Goal: Information Seeking & Learning: Learn about a topic

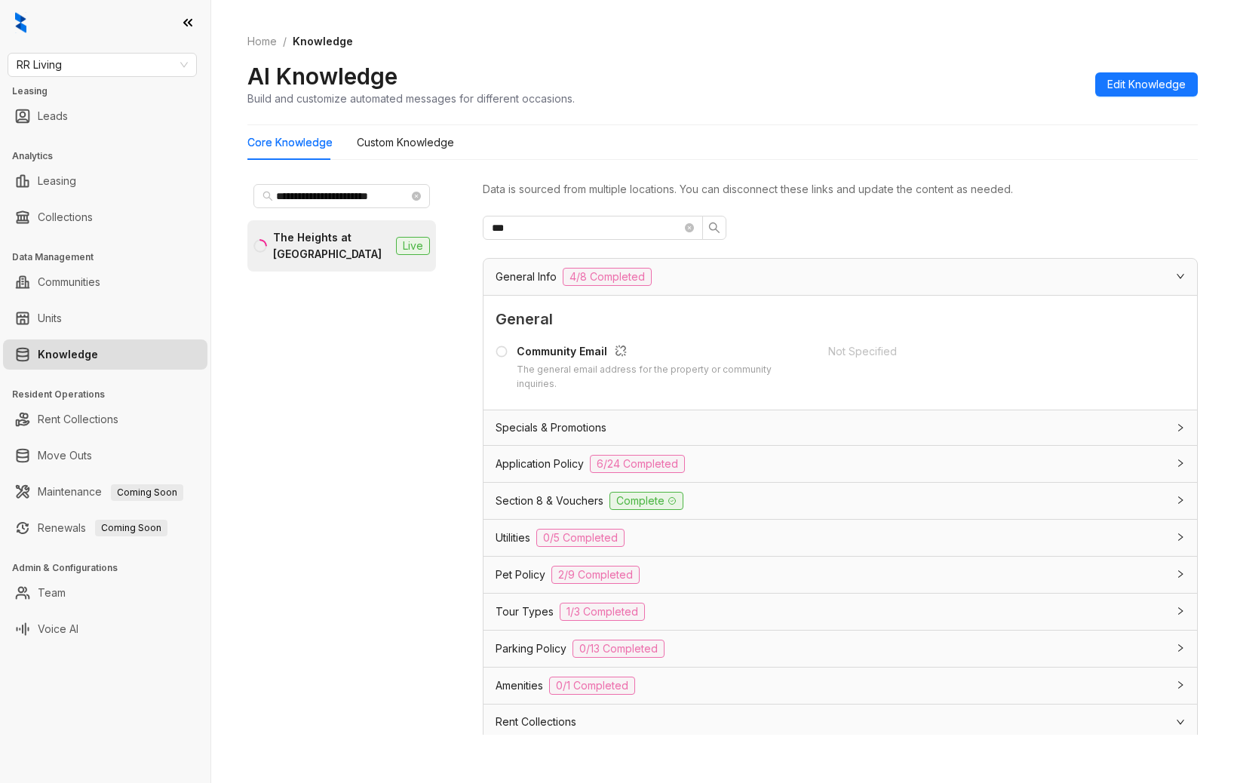
scroll to position [124, 0]
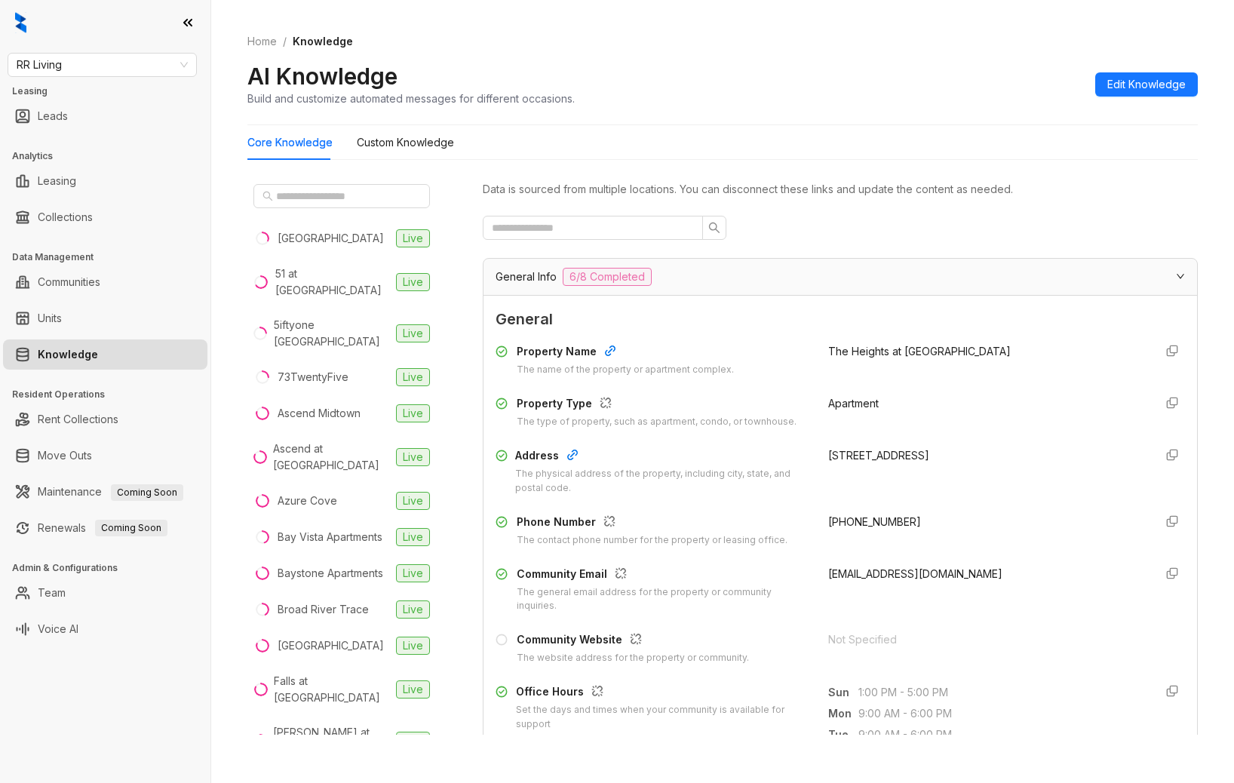
click at [116, 710] on div "RR Living Leasing Leads Analytics Leasing Collections Data Management Communiti…" at bounding box center [105, 391] width 210 height 783
click at [76, 182] on link "Leasing" at bounding box center [57, 181] width 38 height 30
click at [685, 53] on div "Home / Knowledge AI Knowledge Build and customize automated messages for differ…" at bounding box center [722, 70] width 950 height 110
click at [98, 354] on link "Knowledge" at bounding box center [68, 354] width 60 height 30
drag, startPoint x: 155, startPoint y: 673, endPoint x: 167, endPoint y: 649, distance: 27.7
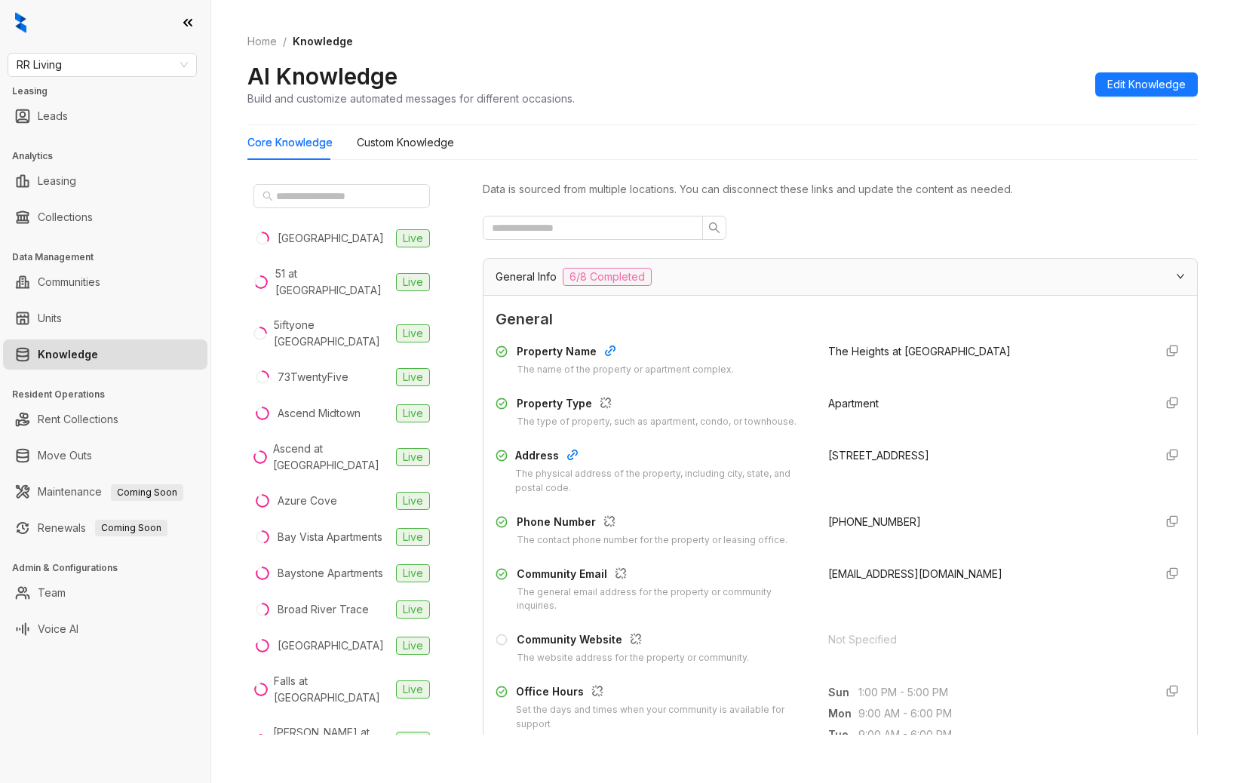
click at [155, 673] on div "RR Living Leasing Leads Analytics Leasing Collections Data Management Communiti…" at bounding box center [105, 391] width 210 height 783
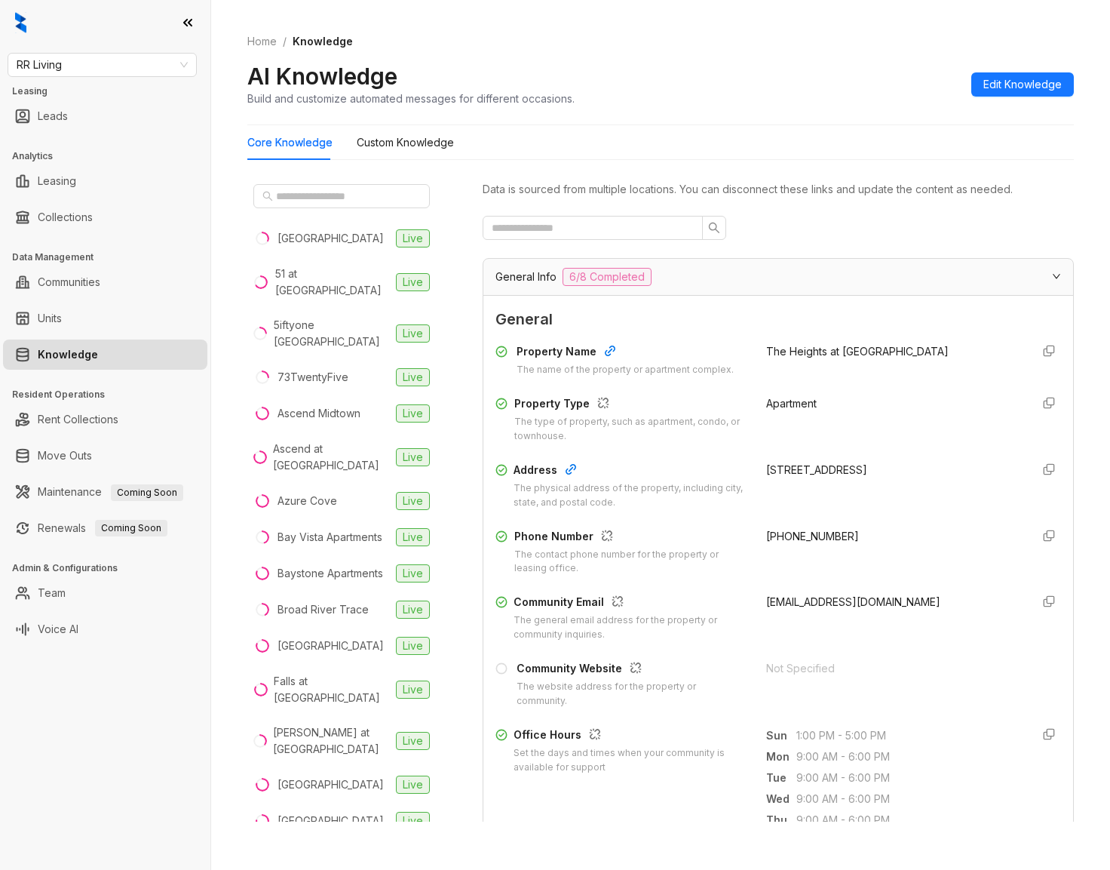
click at [167, 689] on div "RR Living Leasing Leads Analytics Leasing Collections Data Management Communiti…" at bounding box center [105, 435] width 210 height 870
click at [104, 694] on div "RR Living Leasing Leads Analytics Leasing Collections Data Management Communiti…" at bounding box center [105, 435] width 210 height 870
click at [106, 782] on div "RR Living Leasing Leads Analytics Leasing Collections Data Management Communiti…" at bounding box center [105, 435] width 210 height 870
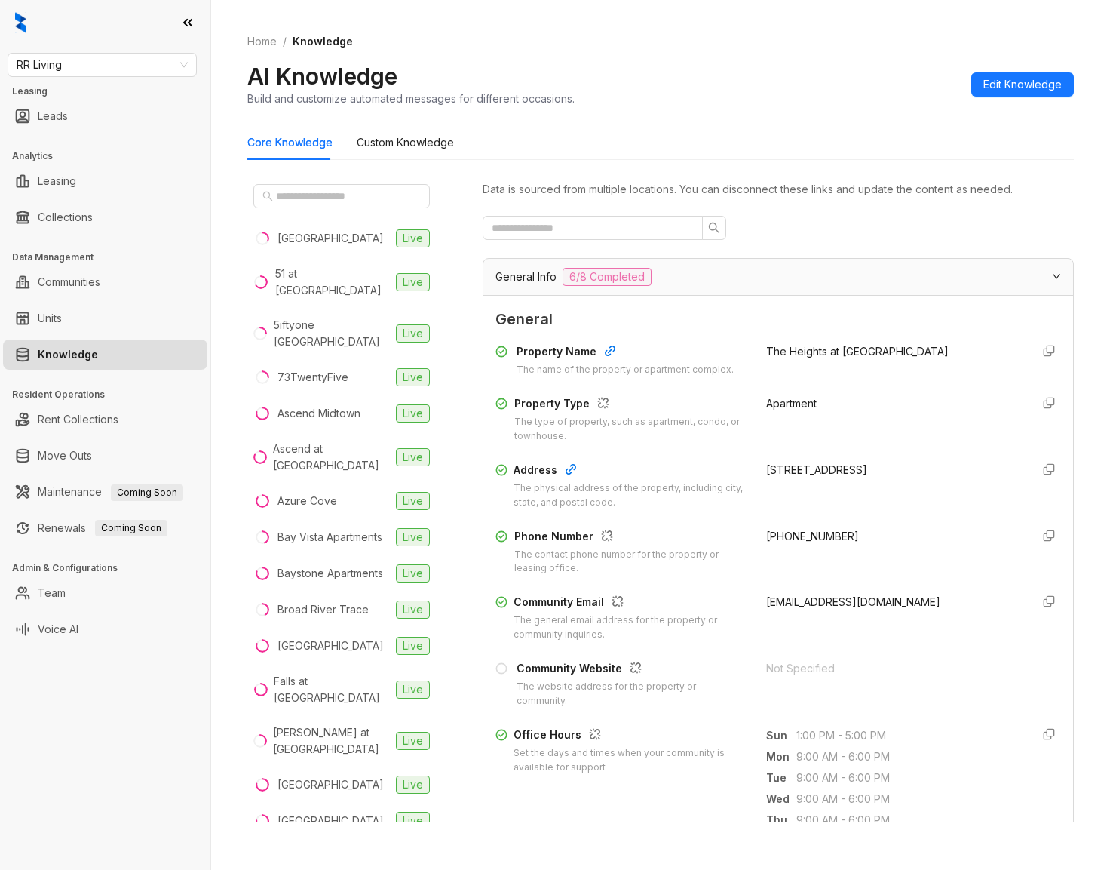
drag, startPoint x: 706, startPoint y: 62, endPoint x: 398, endPoint y: 44, distance: 308.2
click at [706, 65] on div "AI Knowledge Build and customize automated messages for different occasions. Ed…" at bounding box center [660, 84] width 827 height 44
click at [677, 62] on div "AI Knowledge Build and customize automated messages for different occasions. Ed…" at bounding box center [660, 84] width 827 height 44
click at [598, 47] on ol "Home / Knowledge" at bounding box center [660, 41] width 827 height 17
click at [163, 782] on div "RR Living Leasing Leads Analytics Leasing Collections Data Management Communiti…" at bounding box center [105, 435] width 210 height 870
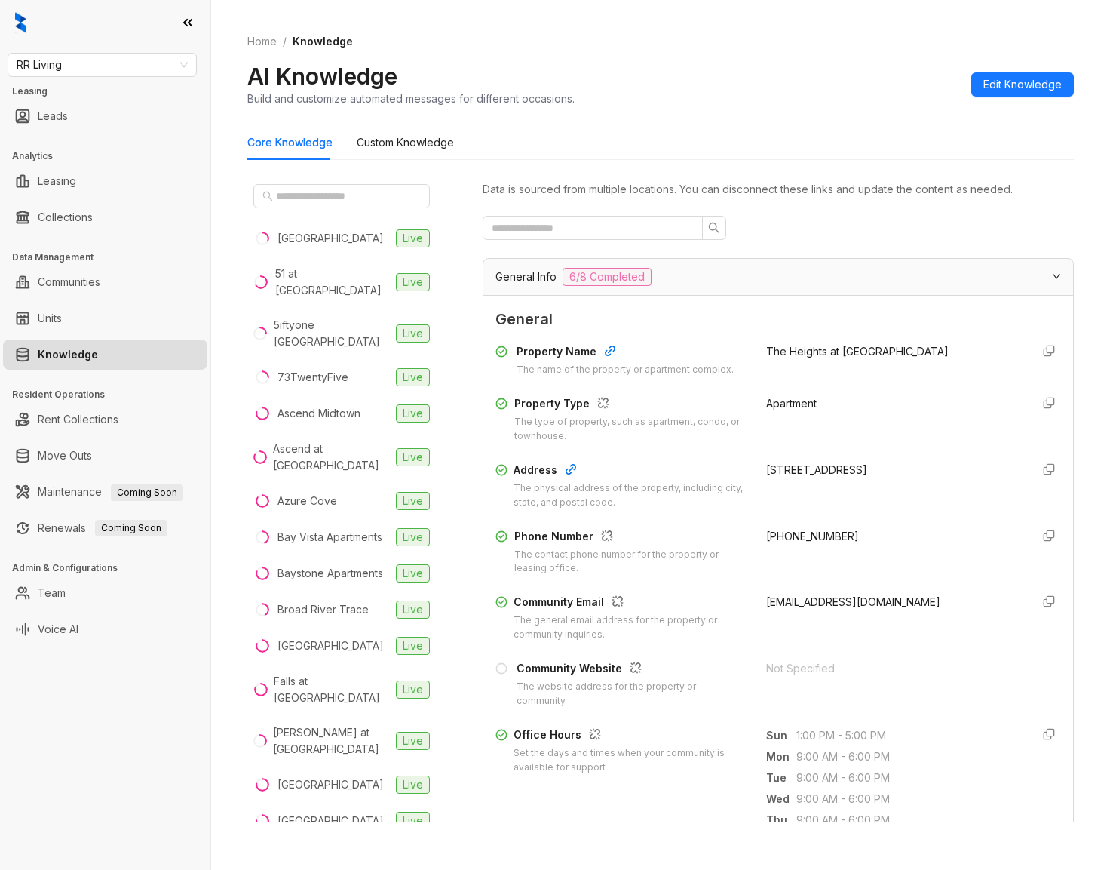
click at [676, 48] on ol "Home / Knowledge" at bounding box center [660, 41] width 827 height 17
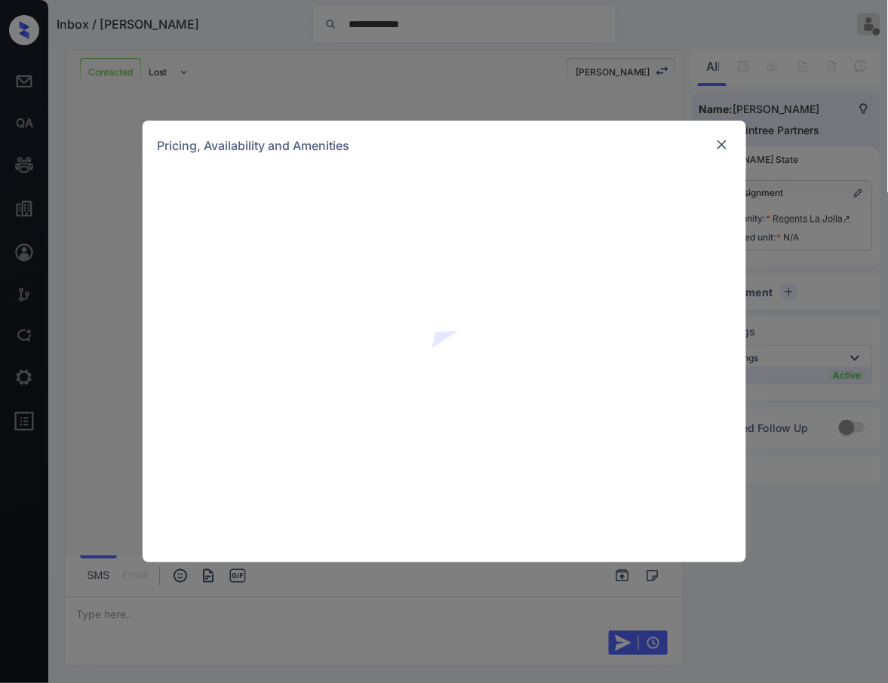
scroll to position [2002, 0]
click at [462, 55] on div "Pricing, Availability and Amenities" at bounding box center [444, 341] width 888 height 683
click at [714, 146] on img at bounding box center [721, 144] width 15 height 15
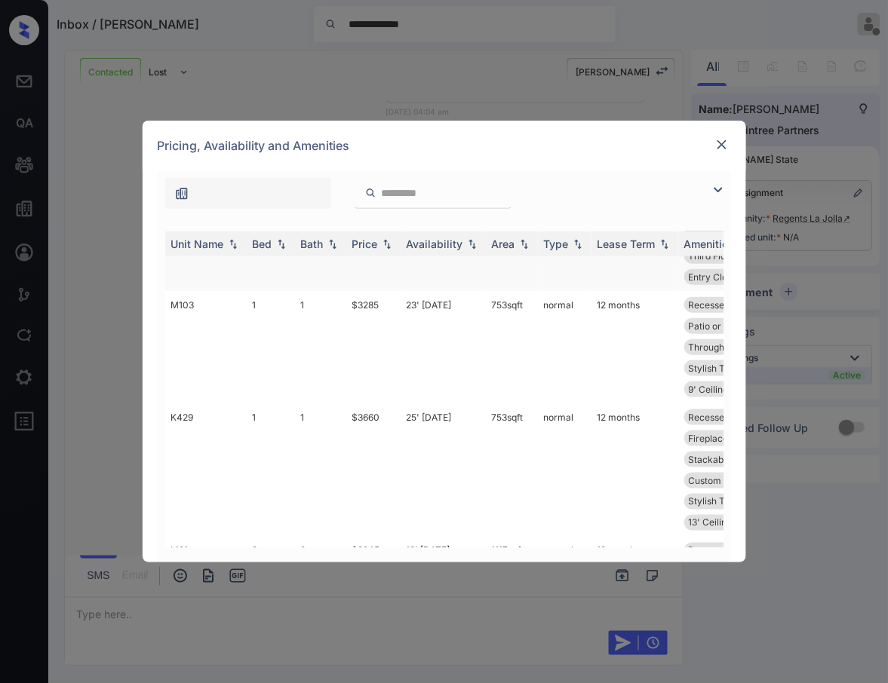
scroll to position [349, 0]
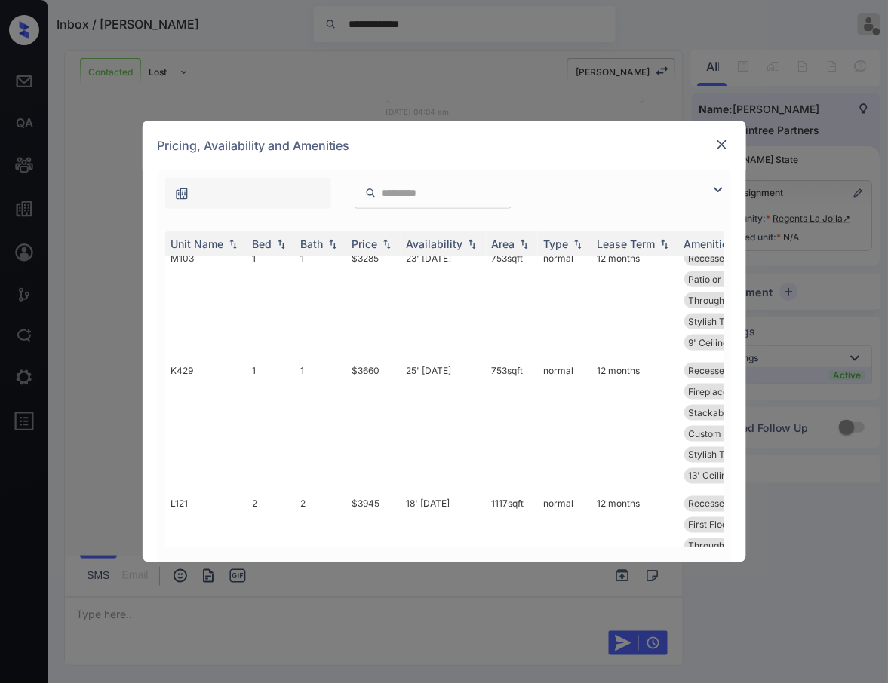
click at [719, 152] on img at bounding box center [721, 144] width 15 height 15
